Goal: Task Accomplishment & Management: Use online tool/utility

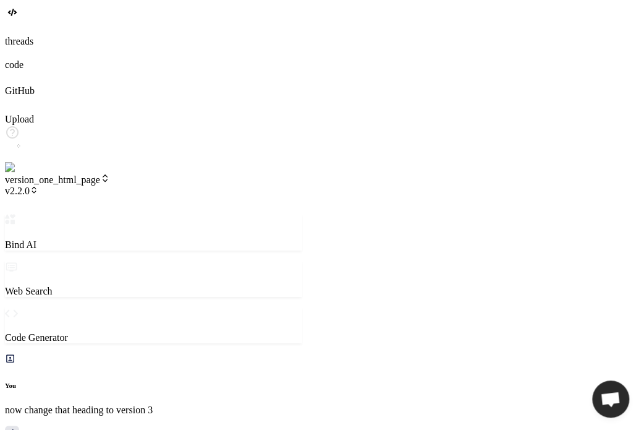
scroll to position [6065, 0]
click at [38, 185] on span "v2.2.0" at bounding box center [21, 190] width 33 height 11
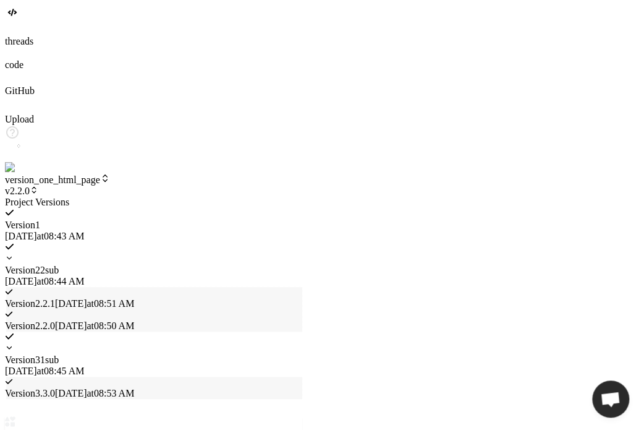
click at [134, 197] on div at bounding box center [153, 197] width 297 height 0
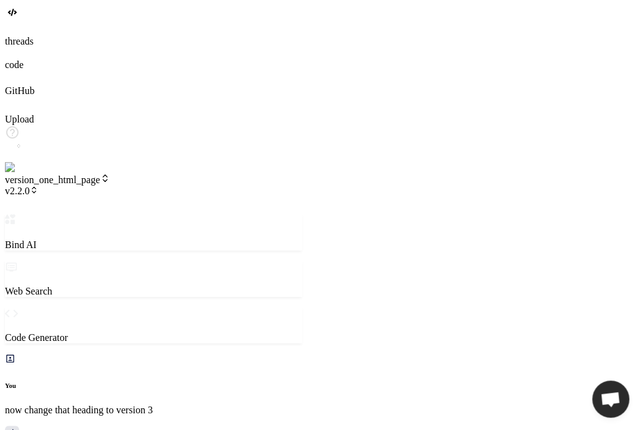
click at [185, 173] on header "version_one_html_page v2.2.0 Created with Pixso." at bounding box center [153, 193] width 297 height 41
click at [38, 185] on span "v2.2.0" at bounding box center [21, 190] width 33 height 11
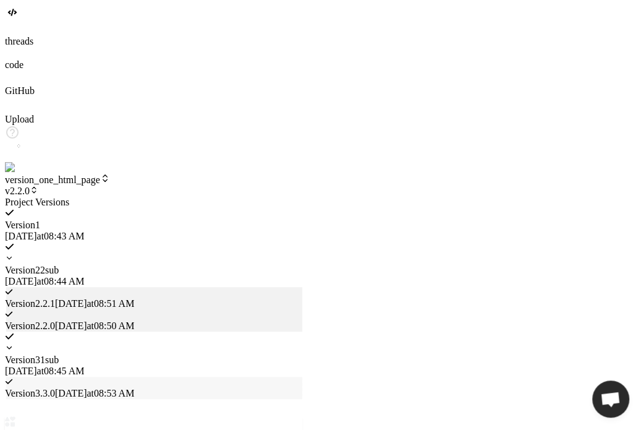
click at [40, 265] on span "Version 2" at bounding box center [22, 270] width 35 height 11
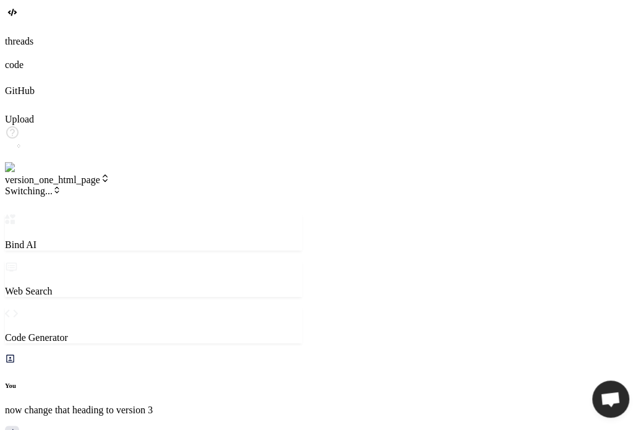
click at [110, 174] on span "version_one_html_page" at bounding box center [57, 179] width 105 height 11
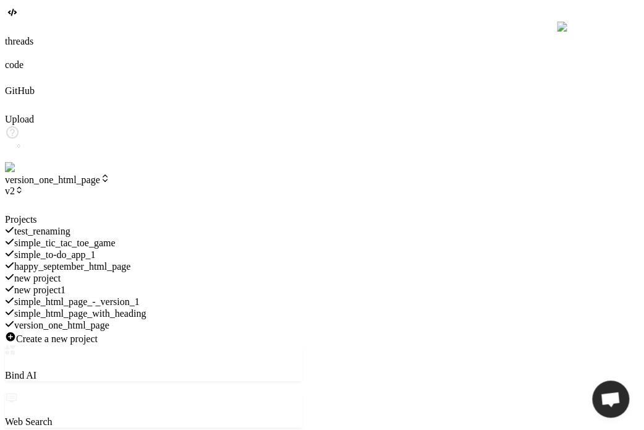
scroll to position [6136, 0]
click at [263, 214] on div at bounding box center [153, 214] width 297 height 0
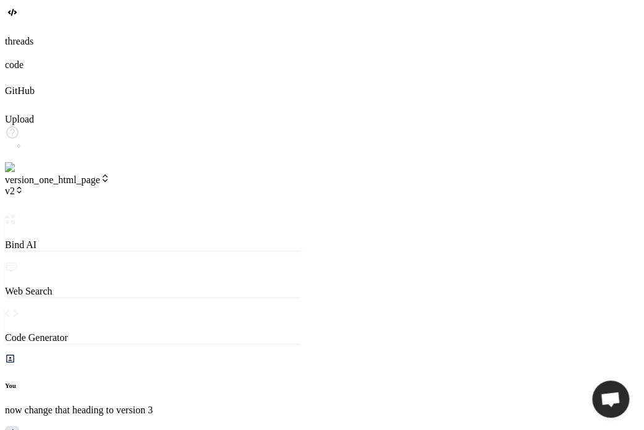
scroll to position [6564, 0]
click at [25, 36] on div at bounding box center [322, 29] width 634 height 14
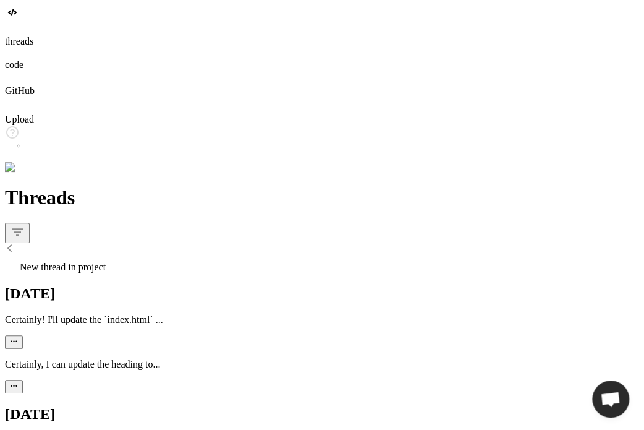
click at [84, 255] on div "New thread in project" at bounding box center [322, 263] width 634 height 17
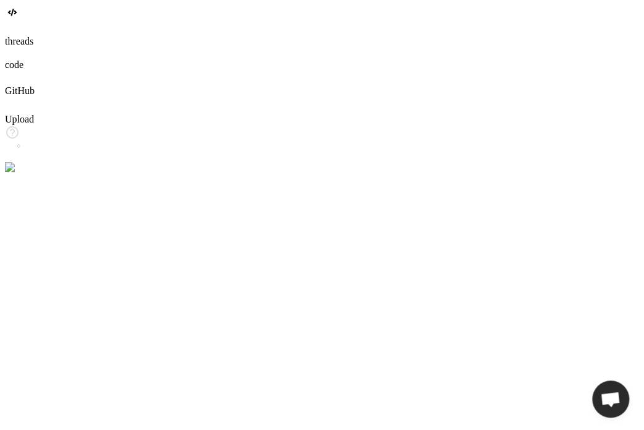
scroll to position [6623, 0]
type textarea "x"
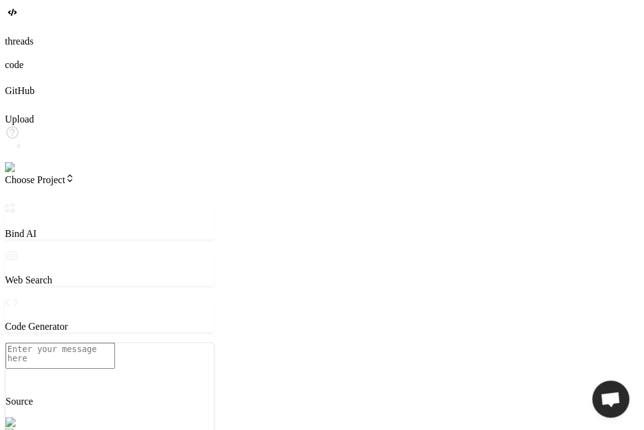
type textarea "x"
